Goal: Check status: Check status

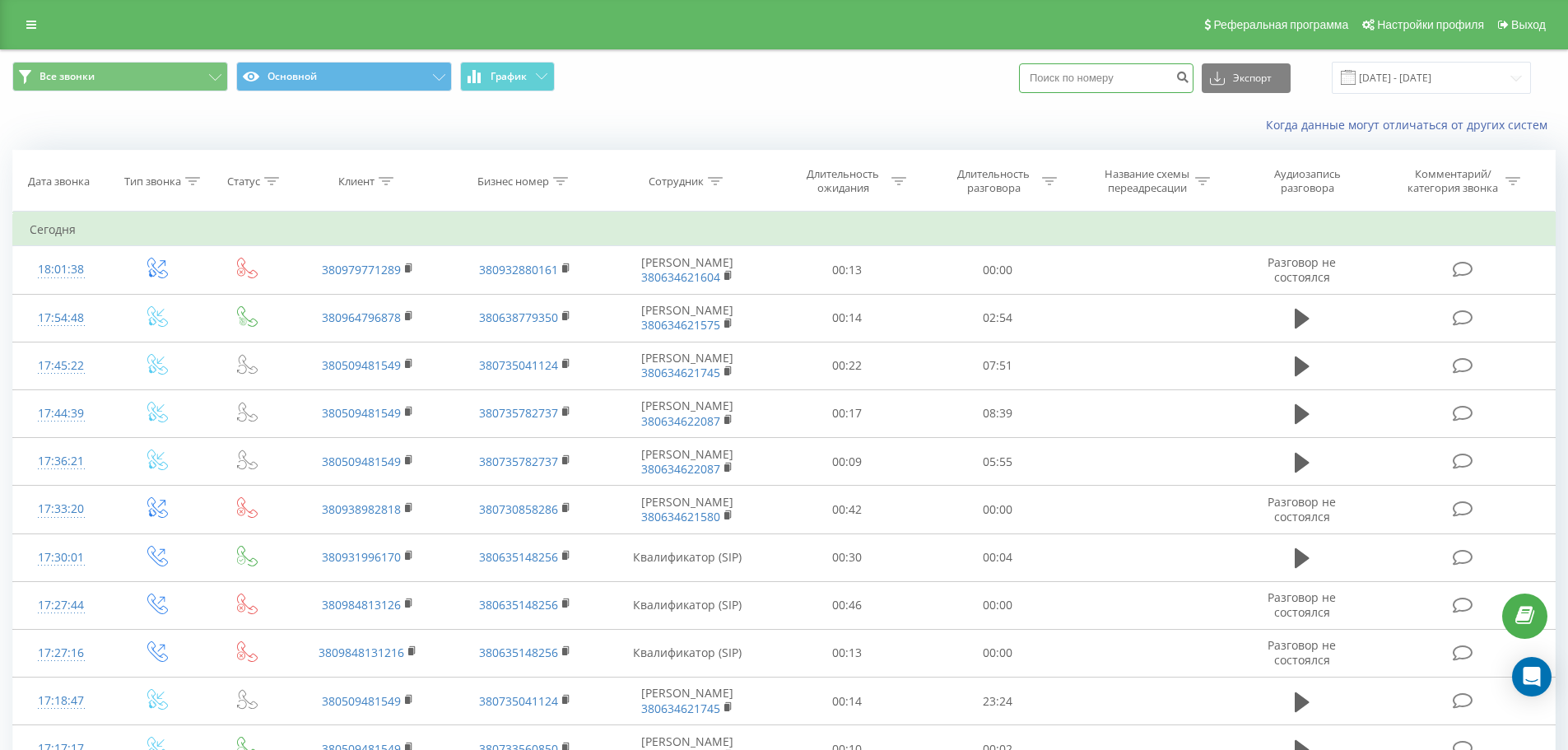
click at [1125, 81] on input at bounding box center [1106, 78] width 174 height 29
paste input "380967077284"
type input "380967077284"
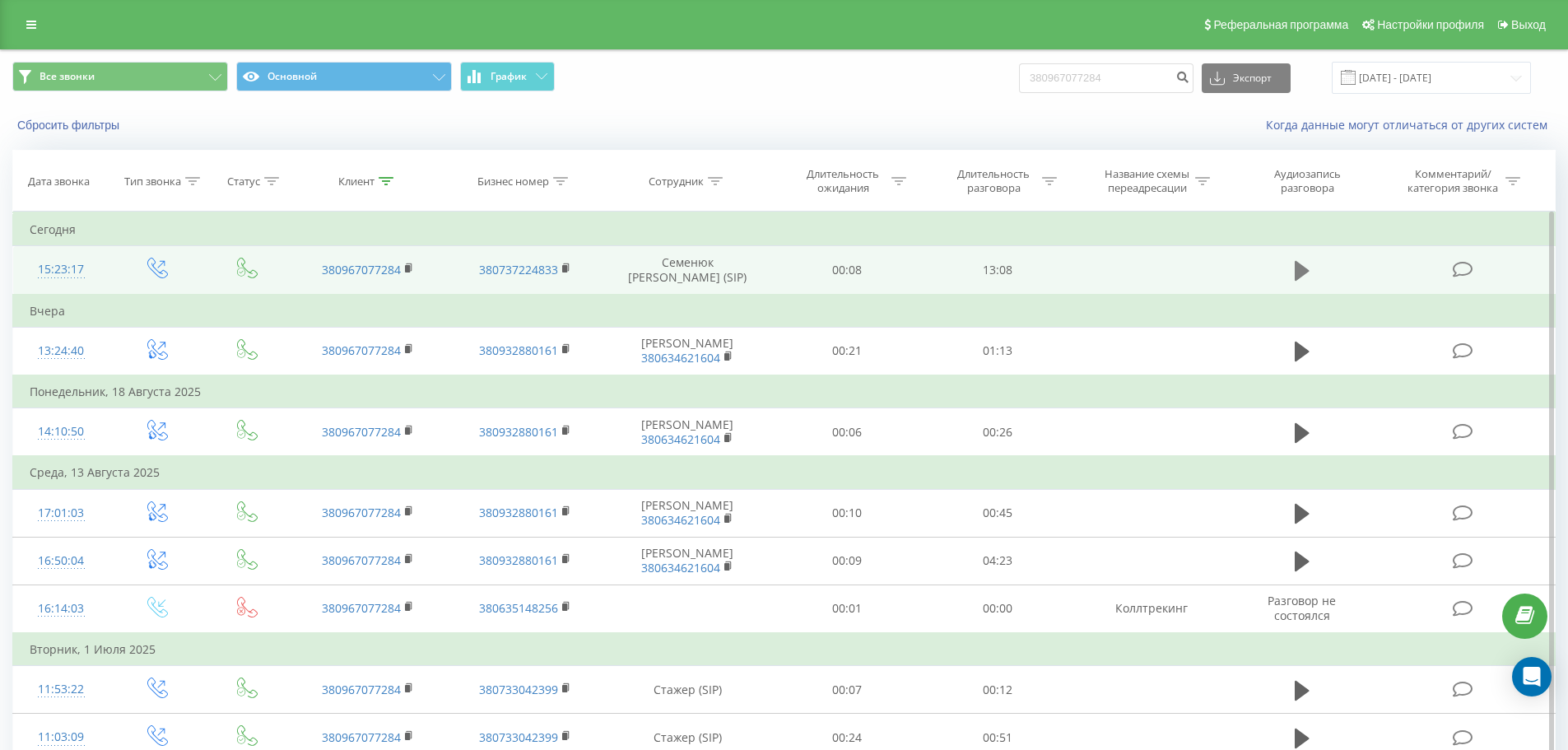
click at [1296, 270] on icon at bounding box center [1302, 271] width 15 height 20
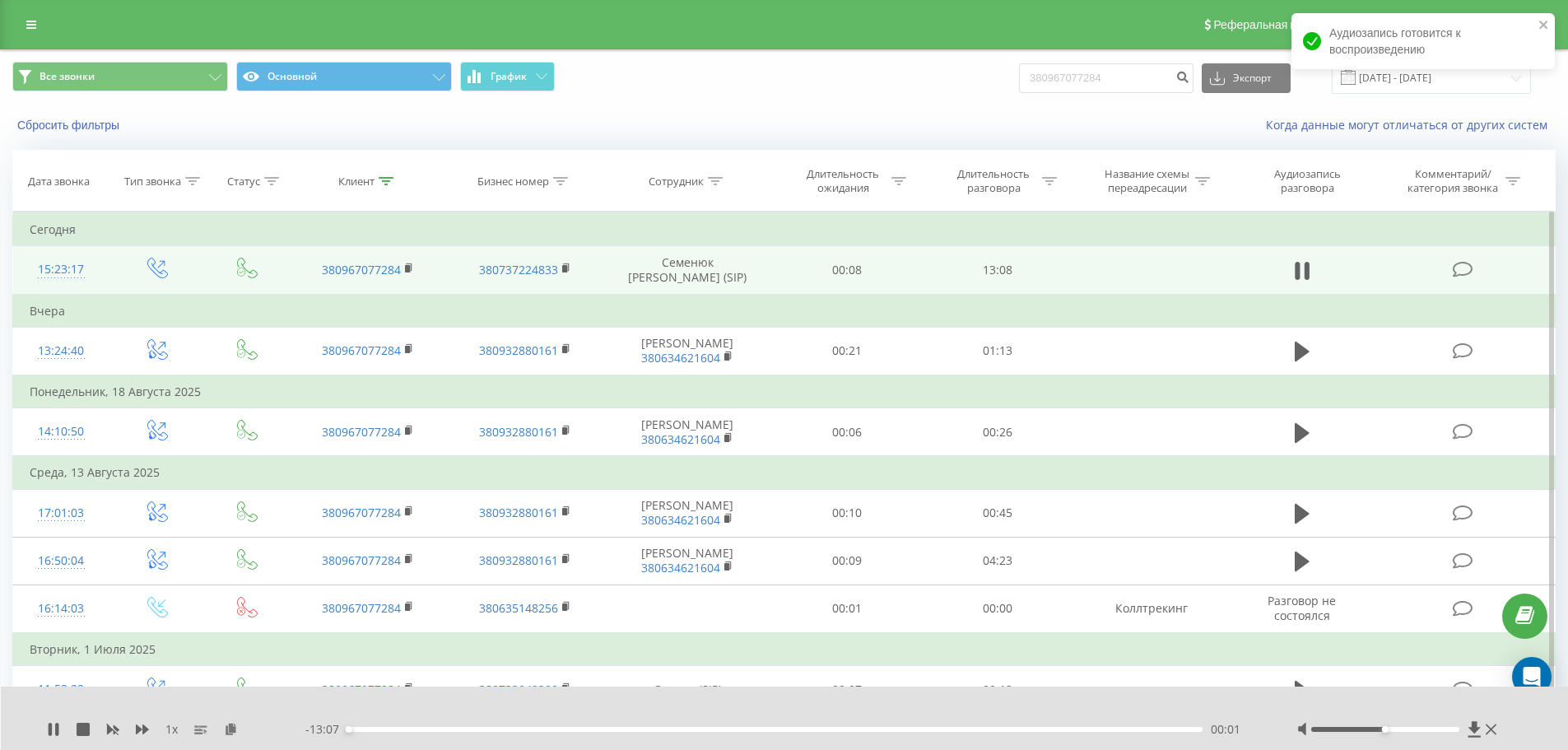
click at [859, 729] on div "00:01" at bounding box center [775, 729] width 856 height 5
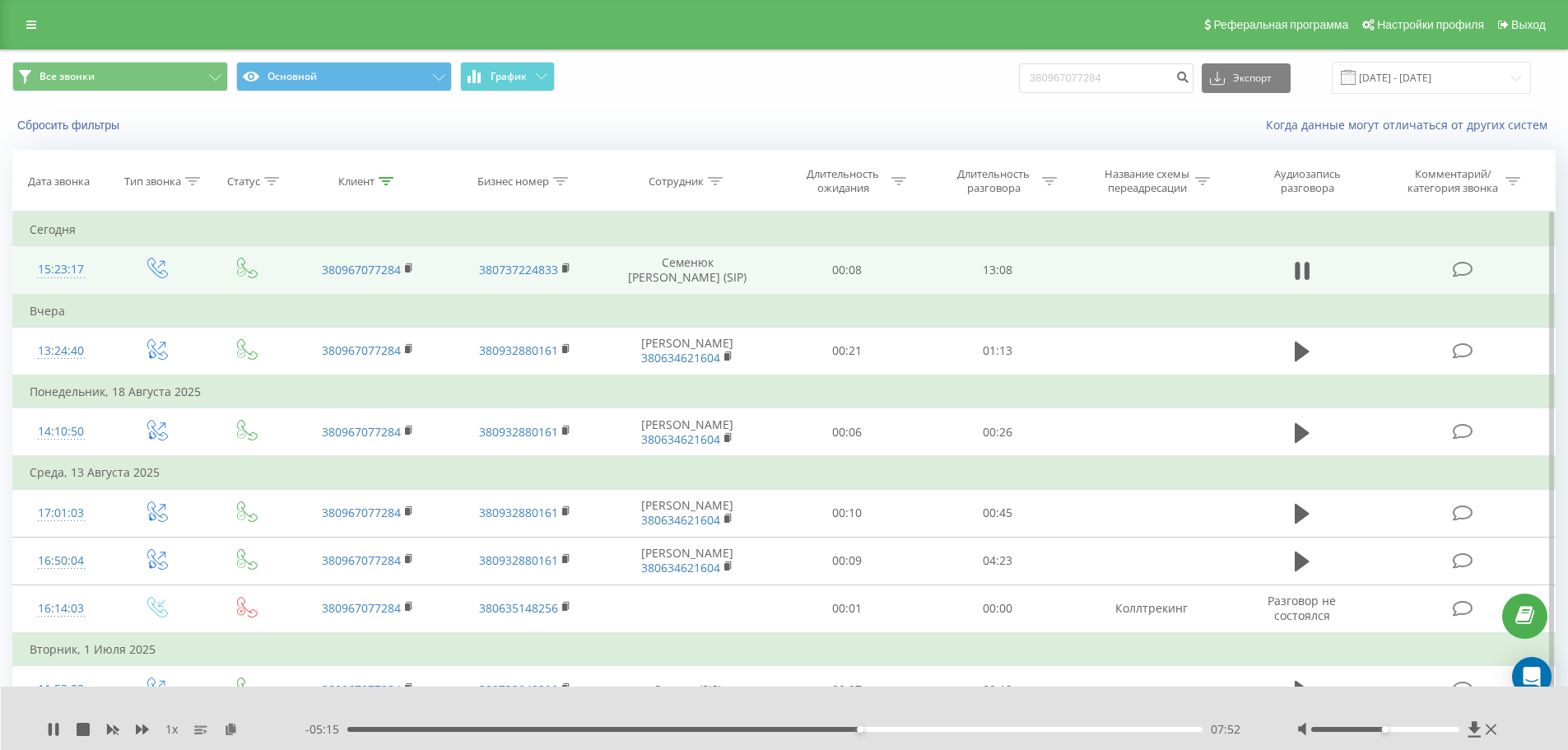
click at [941, 731] on div "07:52" at bounding box center [775, 729] width 856 height 5
click at [58, 733] on icon at bounding box center [57, 729] width 4 height 13
